Goal: Task Accomplishment & Management: Manage account settings

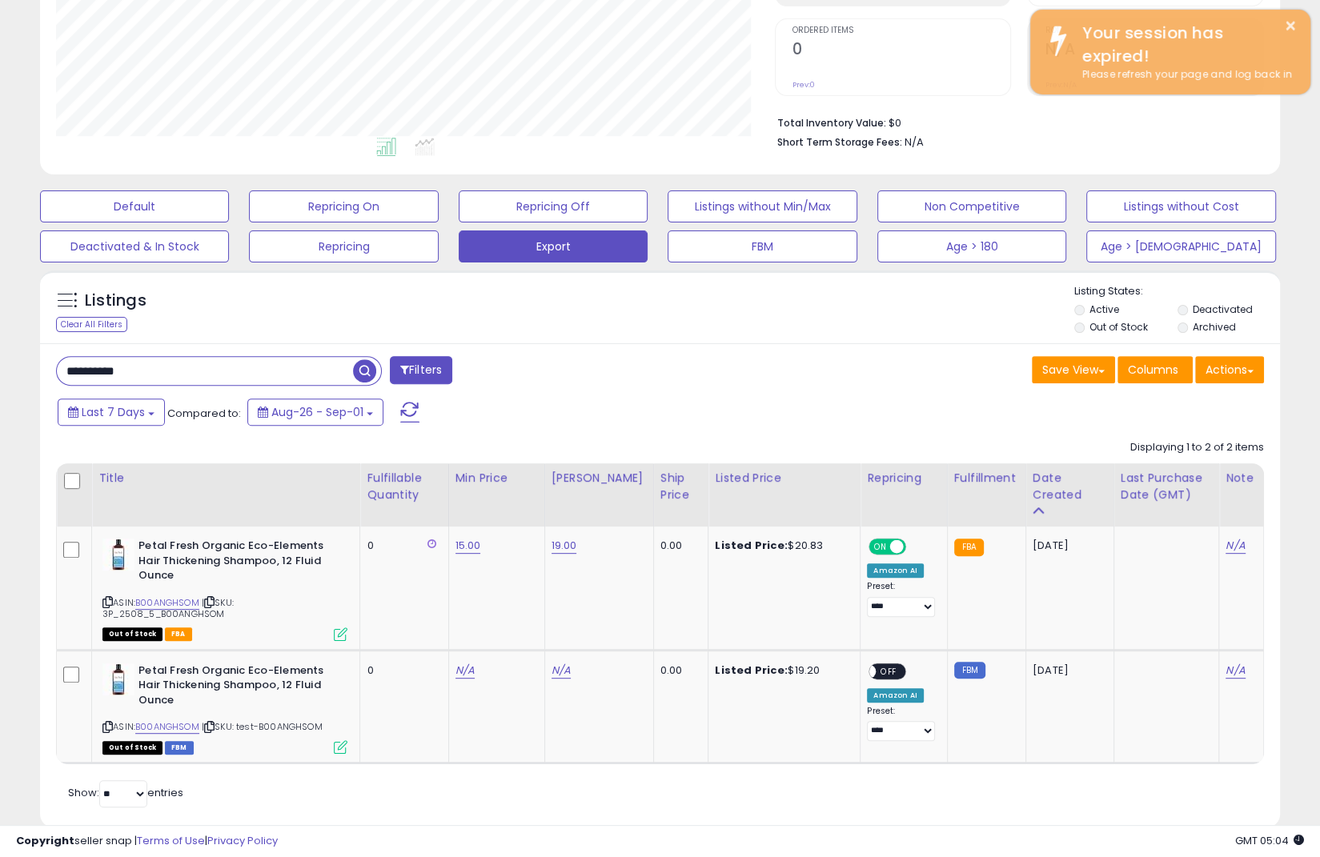
scroll to position [328, 718]
